Goal: Task Accomplishment & Management: Use online tool/utility

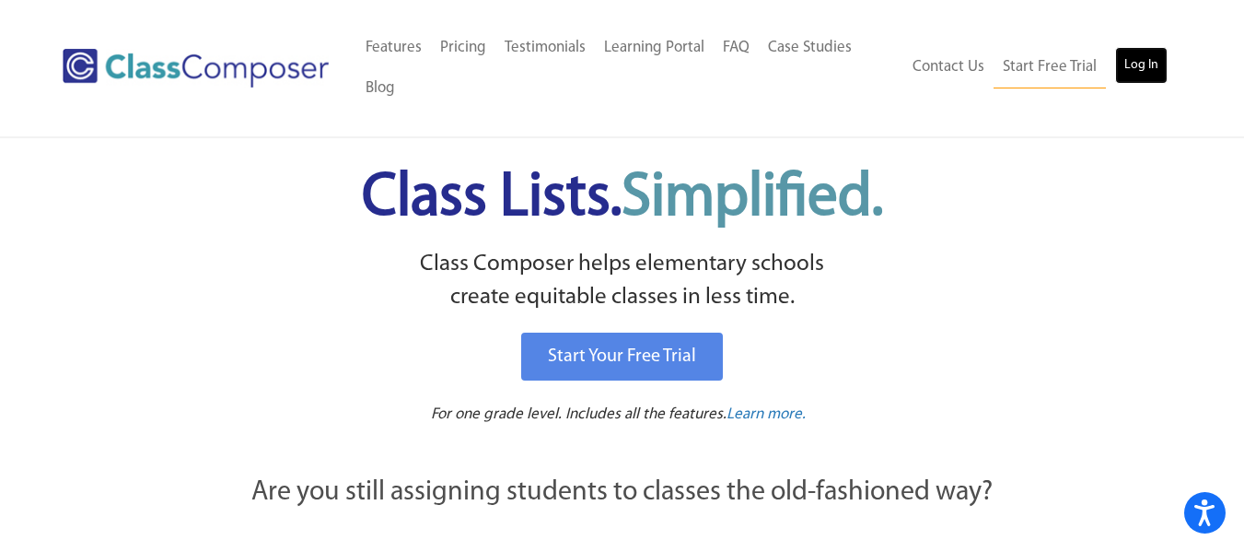
click at [1128, 80] on link "Log In" at bounding box center [1141, 65] width 52 height 37
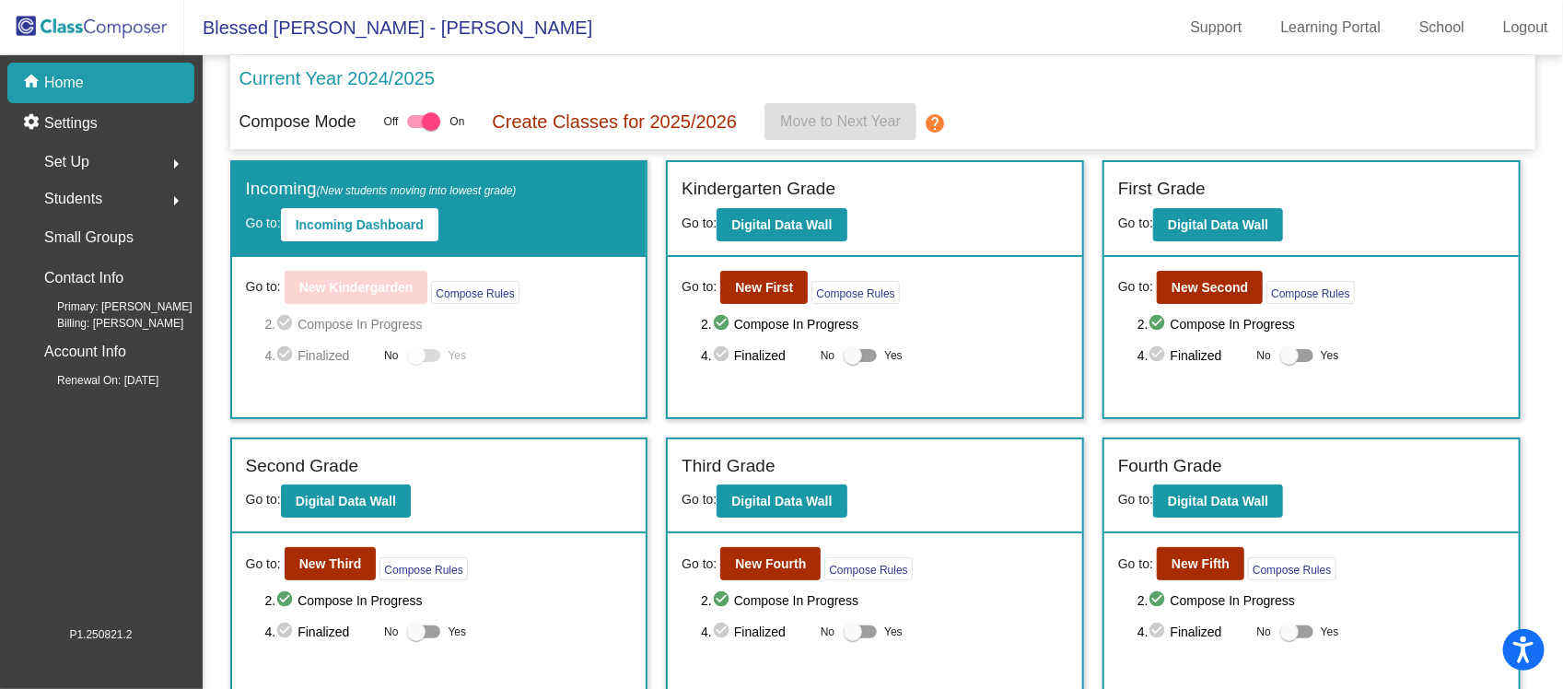
scroll to position [345, 0]
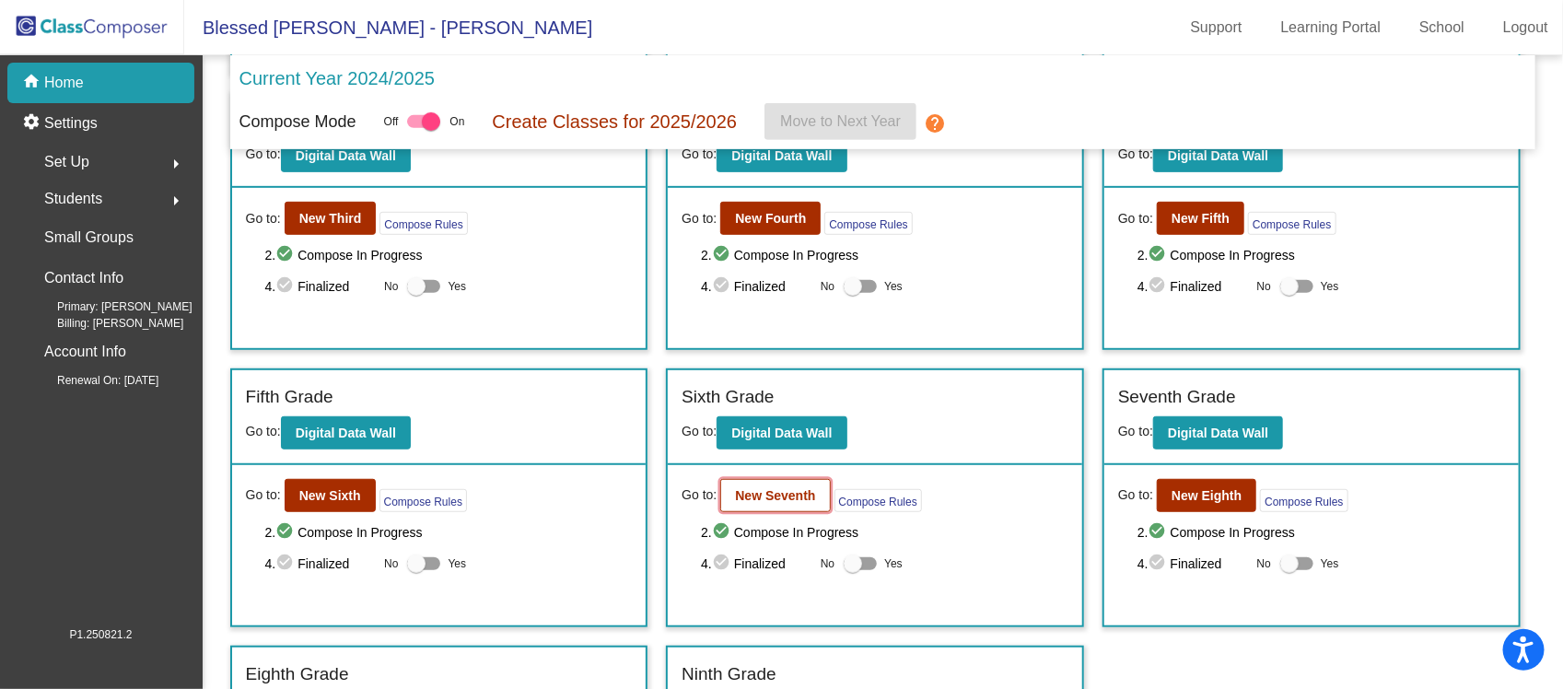
click at [761, 489] on b "New Seventh" at bounding box center [775, 495] width 80 height 15
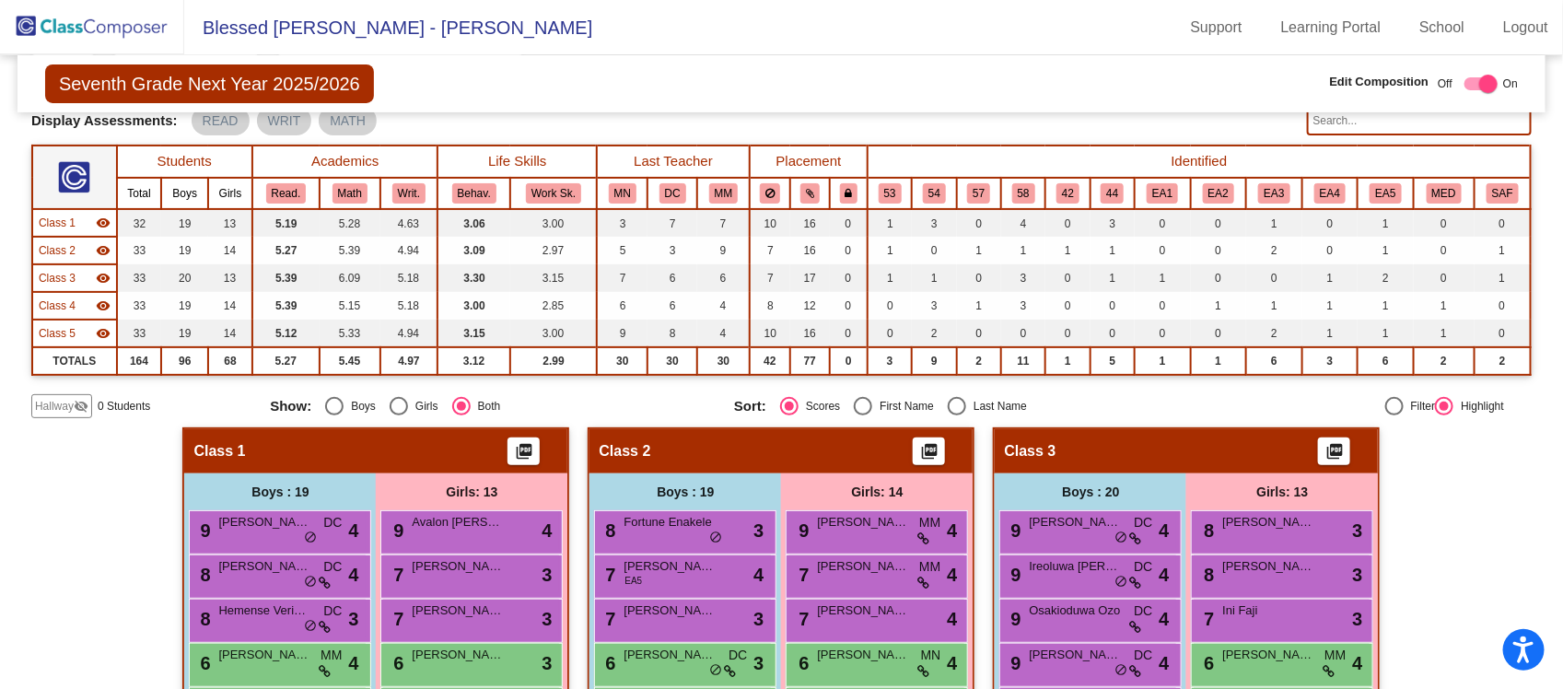
scroll to position [345, 0]
